Goal: Information Seeking & Learning: Learn about a topic

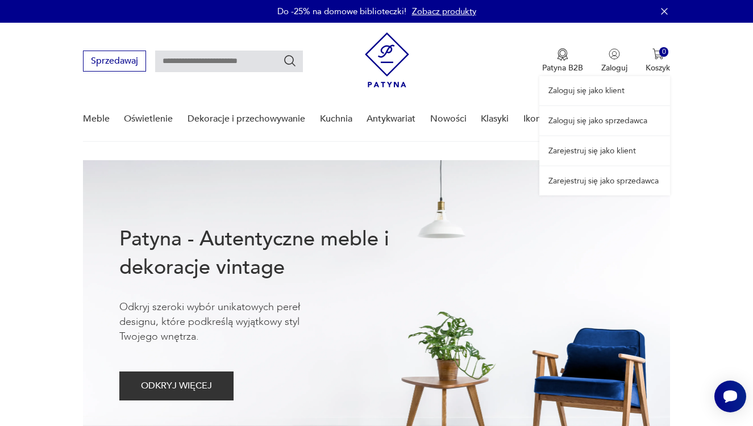
click at [607, 113] on link "Zaloguj się jako sprzedawca" at bounding box center [604, 120] width 131 height 29
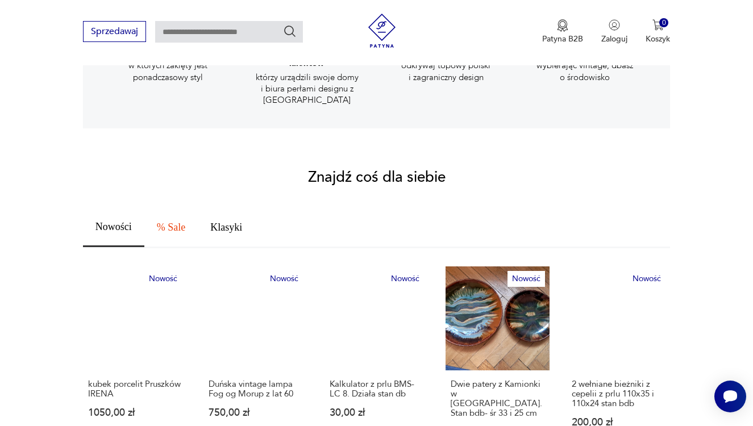
scroll to position [642, 0]
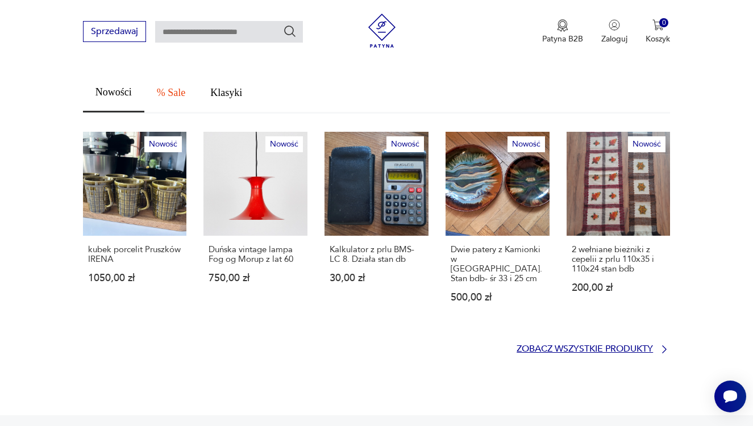
click at [555, 346] on p "Zobacz wszystkie produkty" at bounding box center [585, 349] width 136 height 7
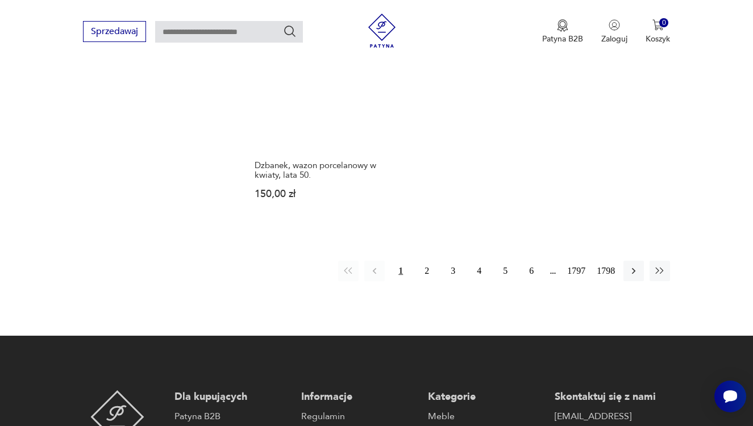
scroll to position [1475, 0]
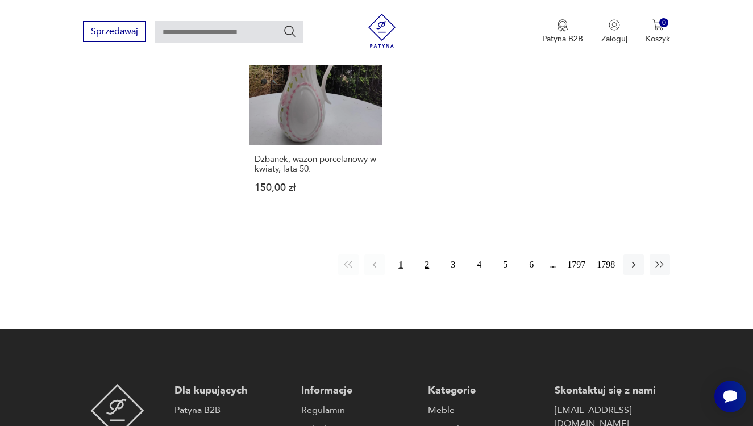
click at [429, 275] on button "2" at bounding box center [427, 265] width 20 height 20
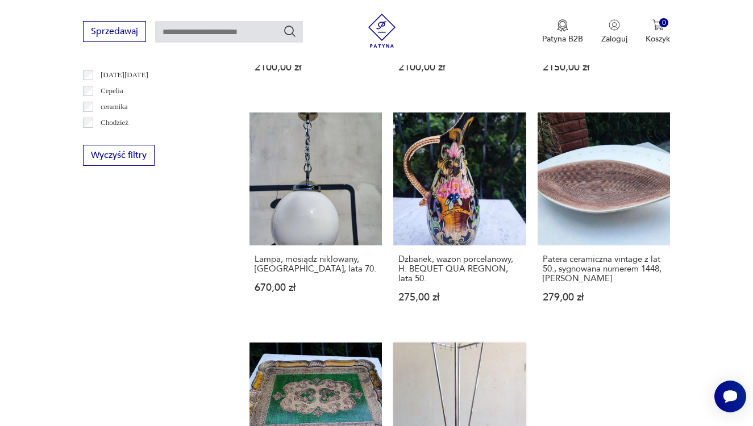
scroll to position [576, 0]
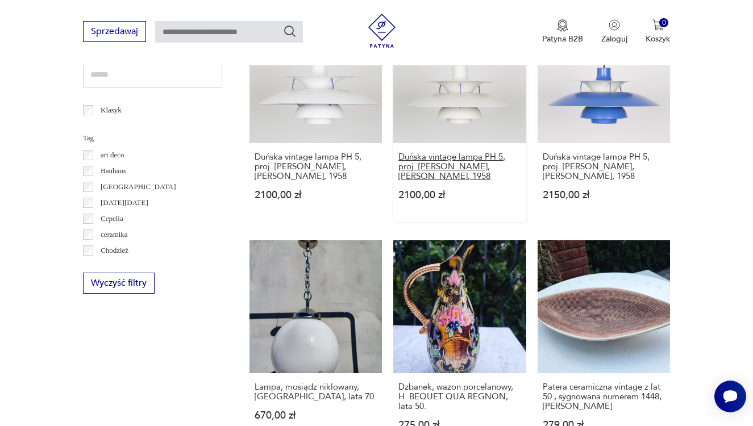
click at [456, 178] on h3 "Duńska vintage lampa PH 5, proj. Poul Henningsen, Louis Poulsen, 1958" at bounding box center [459, 166] width 123 height 29
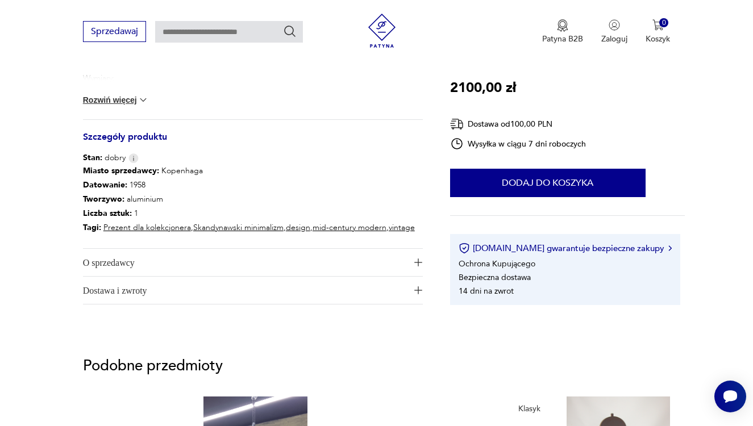
scroll to position [565, 0]
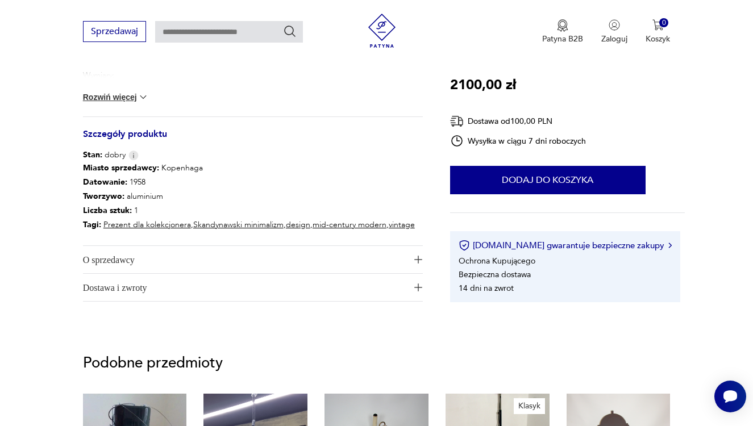
click at [306, 253] on span "O sprzedawcy" at bounding box center [245, 259] width 325 height 27
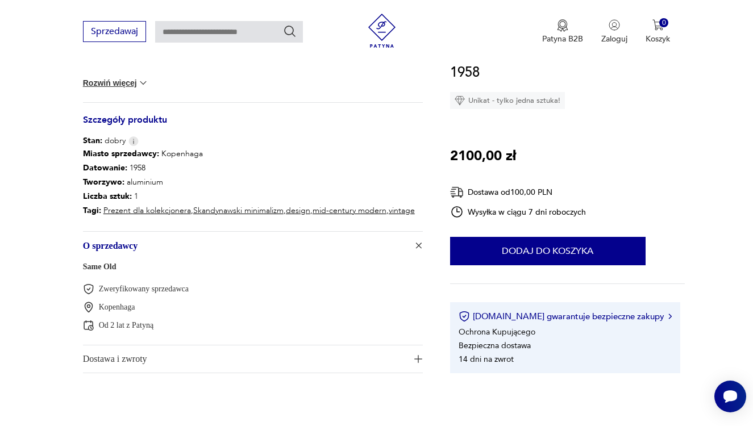
scroll to position [586, 0]
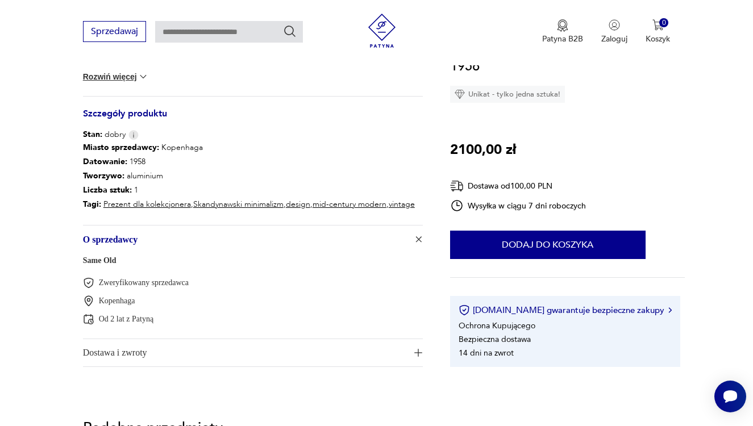
click at [108, 258] on link "Same Old" at bounding box center [100, 260] width 34 height 9
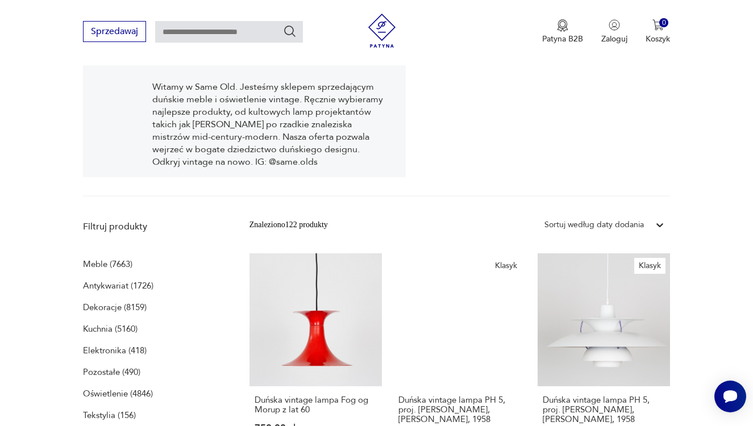
scroll to position [191, 0]
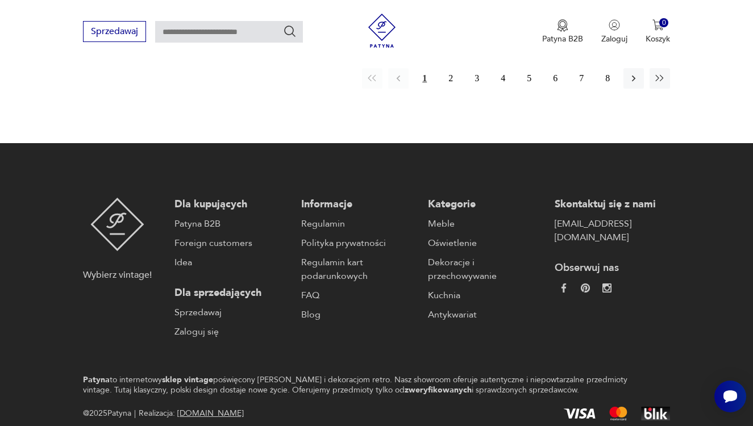
scroll to position [1796, 0]
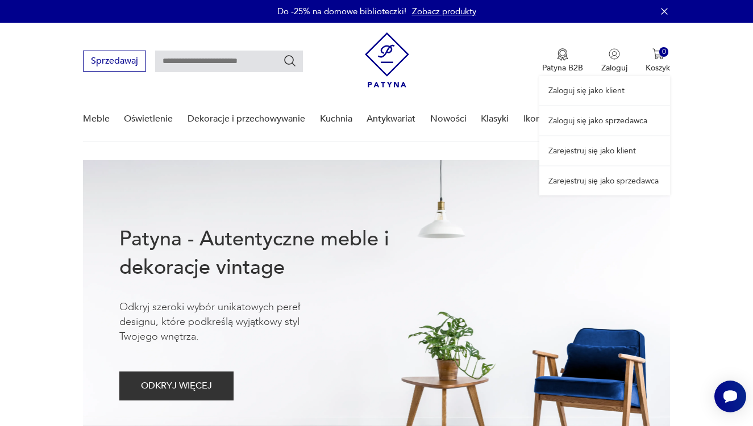
click at [605, 124] on link "Zaloguj się jako sprzedawca" at bounding box center [604, 120] width 131 height 29
click at [606, 113] on link "Zaloguj się jako sprzedawca" at bounding box center [604, 120] width 131 height 29
